Goal: Transaction & Acquisition: Purchase product/service

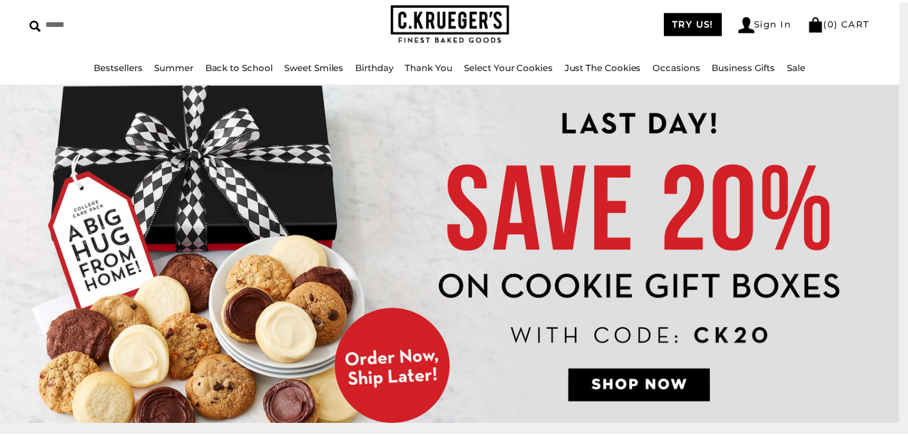
scroll to position [53, 0]
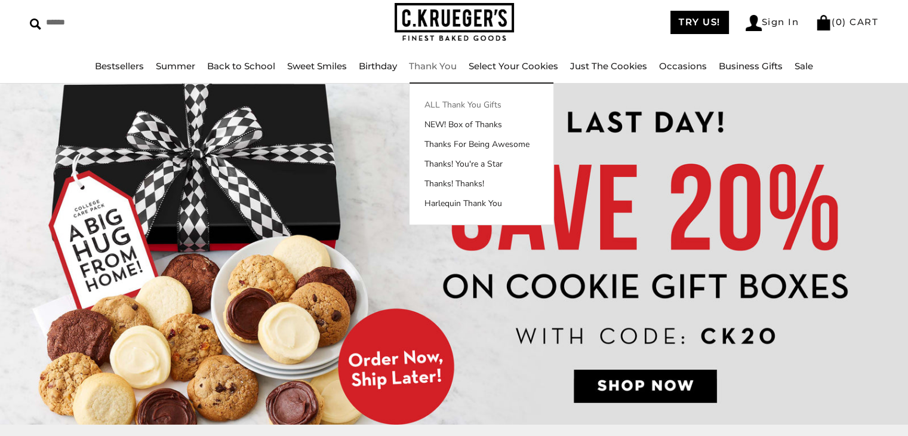
click at [455, 108] on link "ALL Thank You Gifts" at bounding box center [481, 104] width 144 height 13
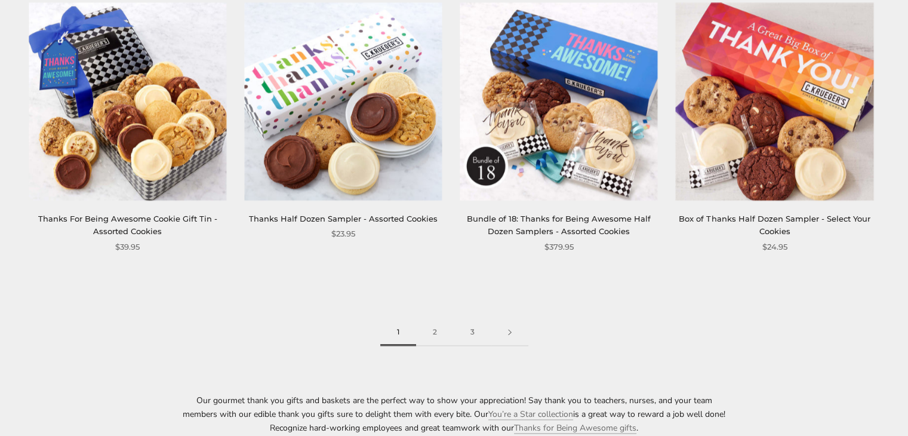
scroll to position [1647, 0]
click at [437, 332] on link "2" at bounding box center [435, 332] width 38 height 27
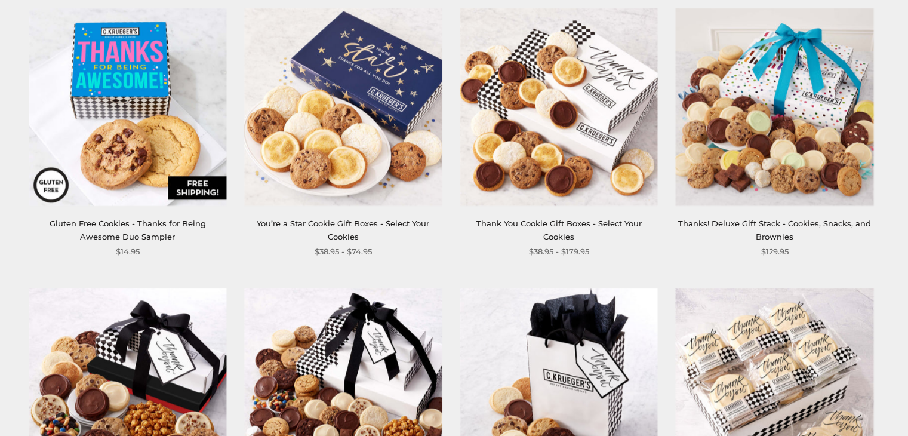
scroll to position [1361, 0]
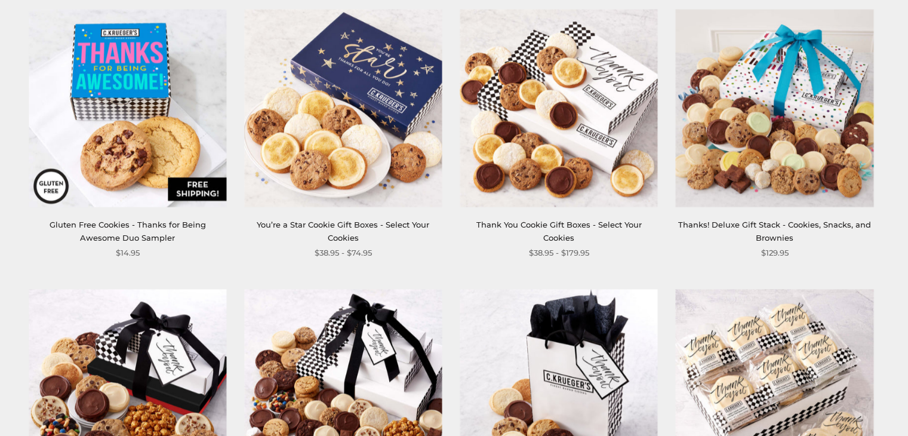
click at [499, 223] on link "Thank You Cookie Gift Boxes - Select Your Cookies" at bounding box center [558, 231] width 165 height 22
